Goal: Information Seeking & Learning: Learn about a topic

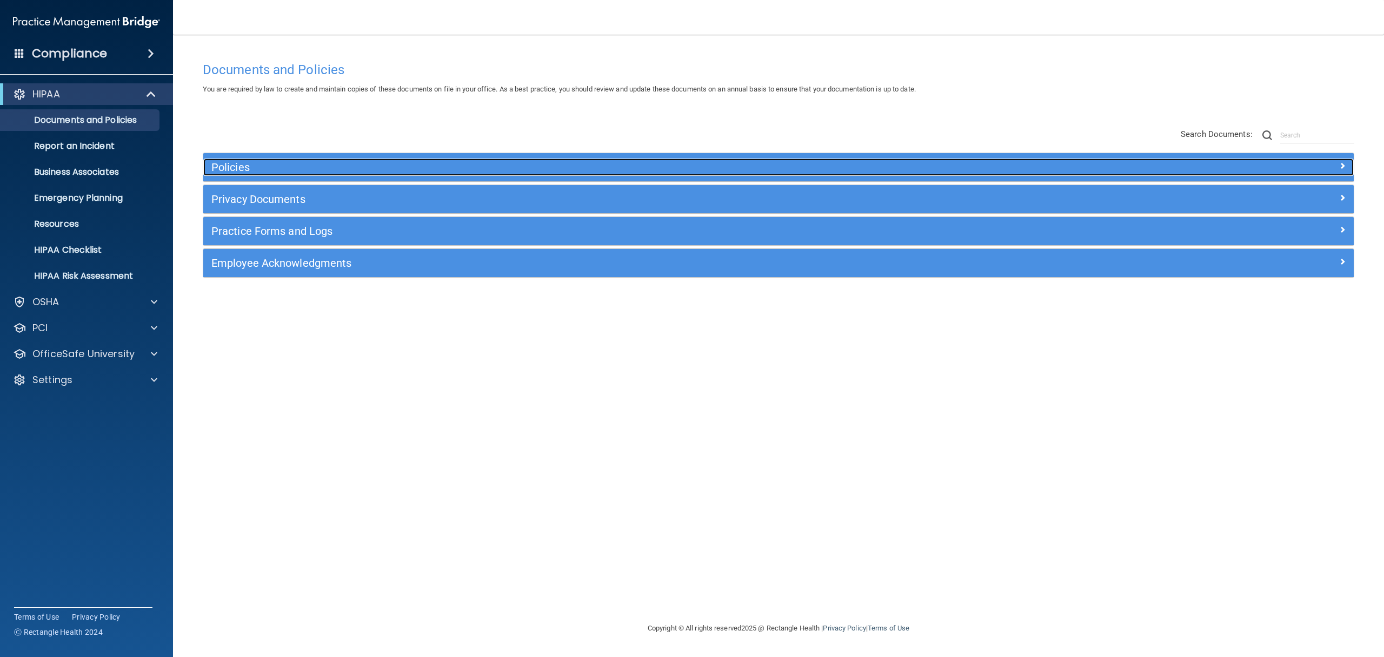
click at [374, 167] on h5 "Policies" at bounding box center [634, 167] width 847 height 12
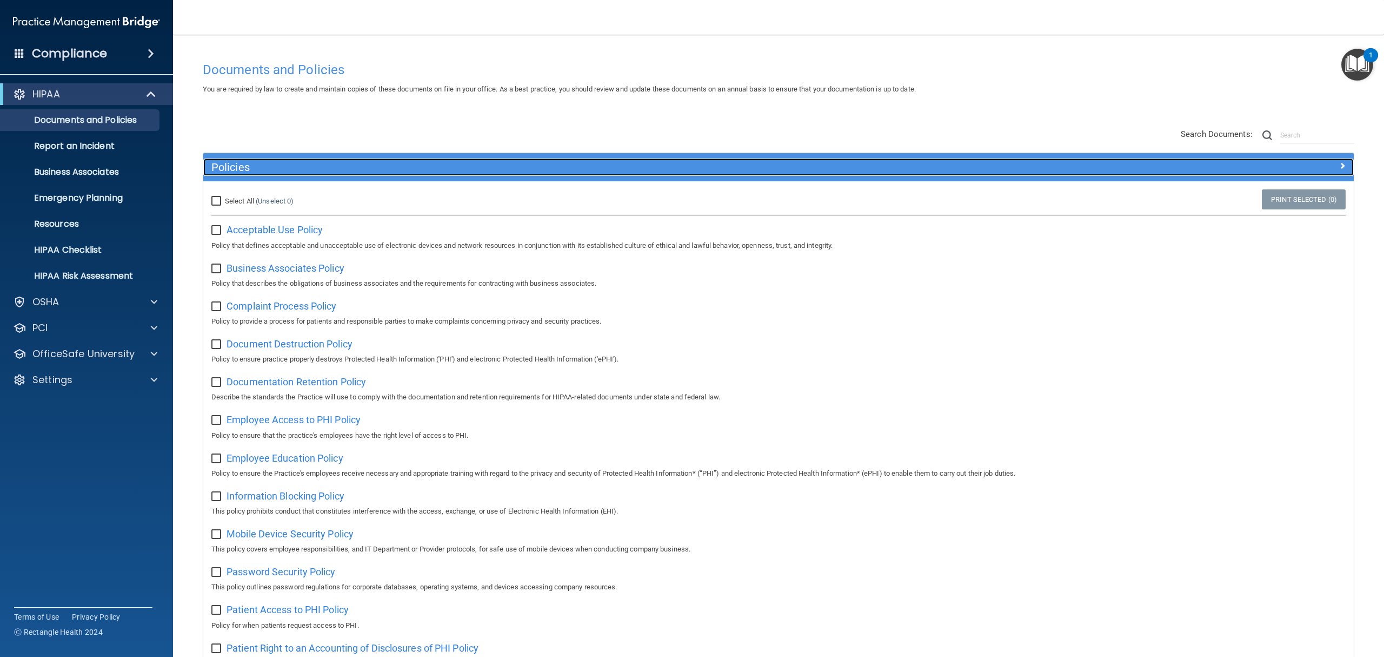
click at [287, 167] on h5 "Policies" at bounding box center [634, 167] width 847 height 12
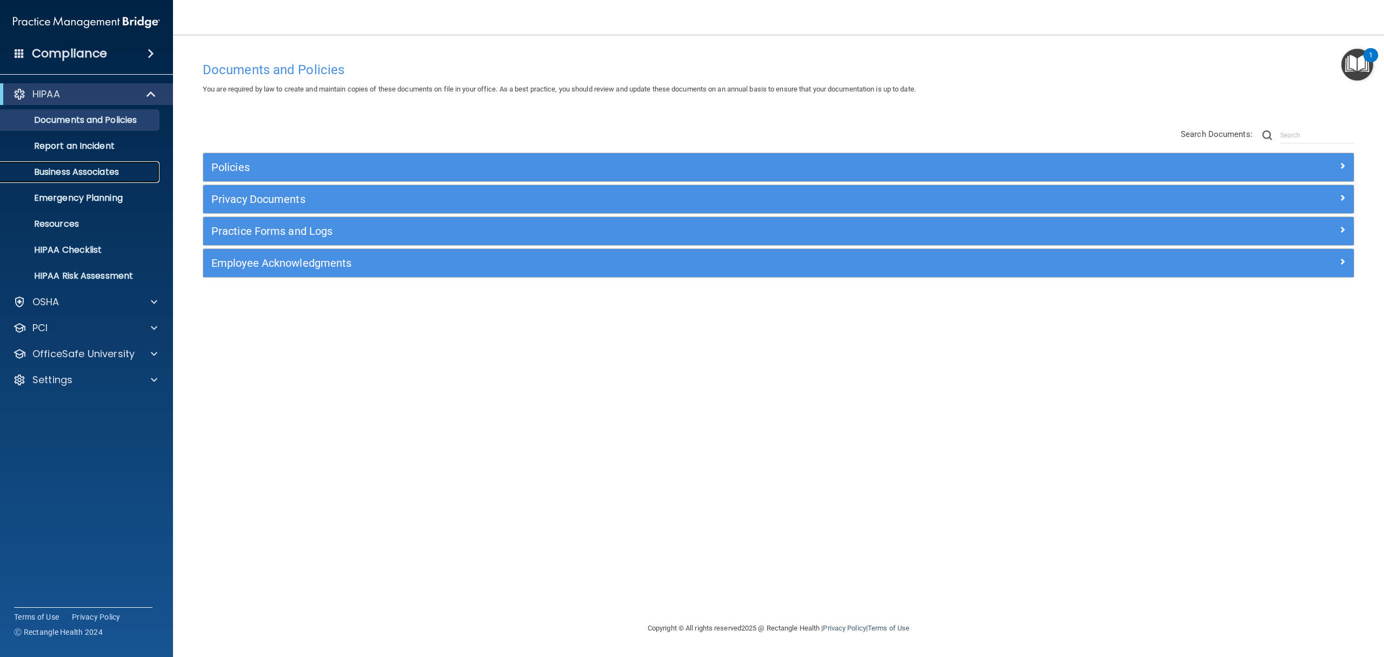
click at [96, 172] on p "Business Associates" at bounding box center [81, 172] width 148 height 11
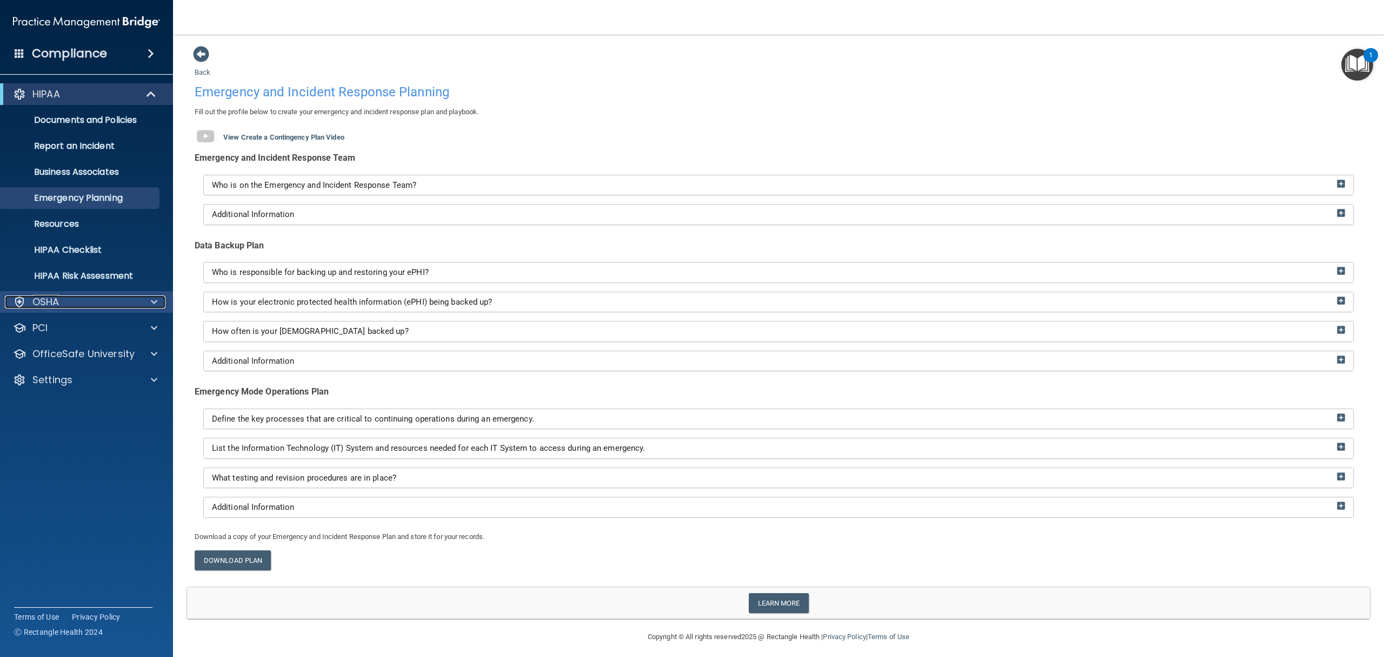
click at [93, 300] on div "OSHA" at bounding box center [72, 301] width 134 height 13
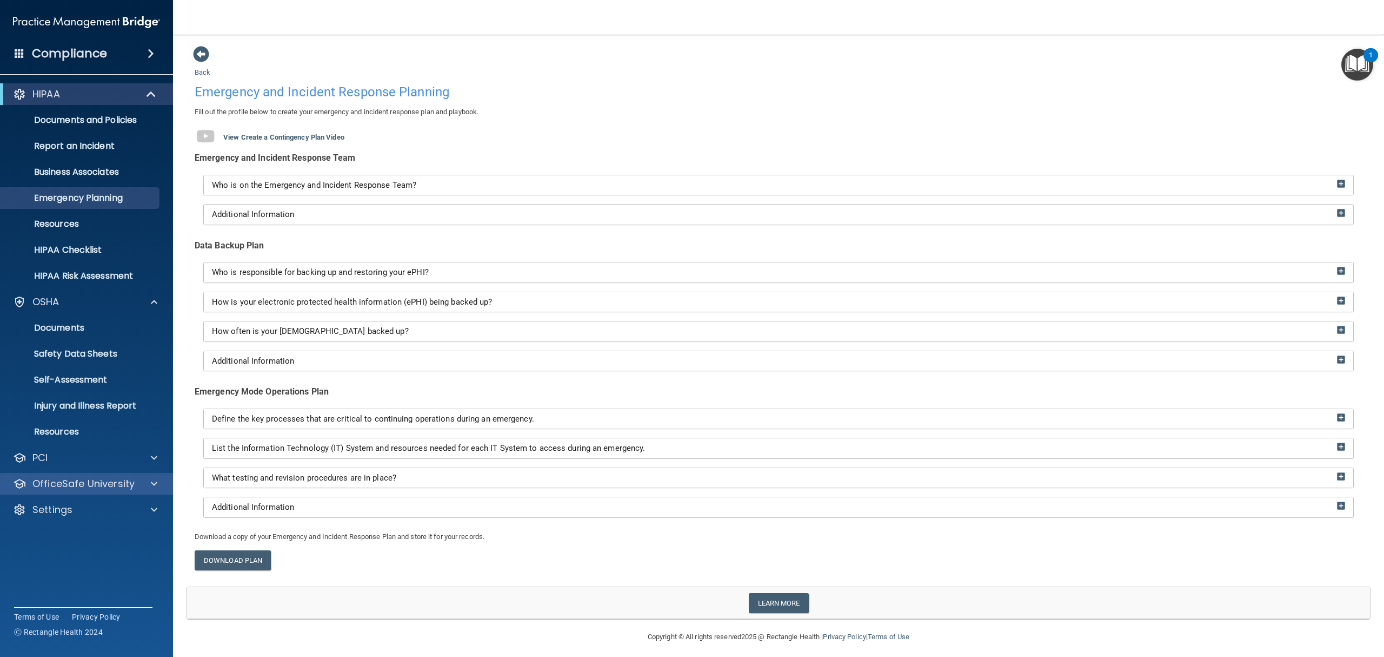
click at [48, 476] on div "OfficeSafe University" at bounding box center [87, 484] width 174 height 22
click at [52, 479] on p "OfficeSafe University" at bounding box center [83, 483] width 102 height 13
click at [70, 512] on p "HIPAA Training" at bounding box center [51, 509] width 89 height 11
